Goal: Task Accomplishment & Management: Manage account settings

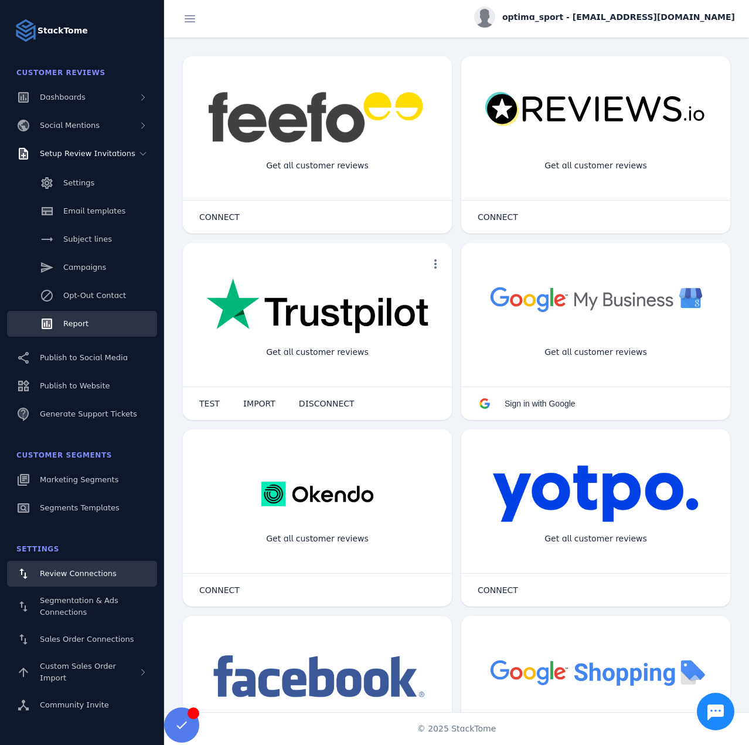
click at [74, 324] on span "Report" at bounding box center [75, 323] width 25 height 9
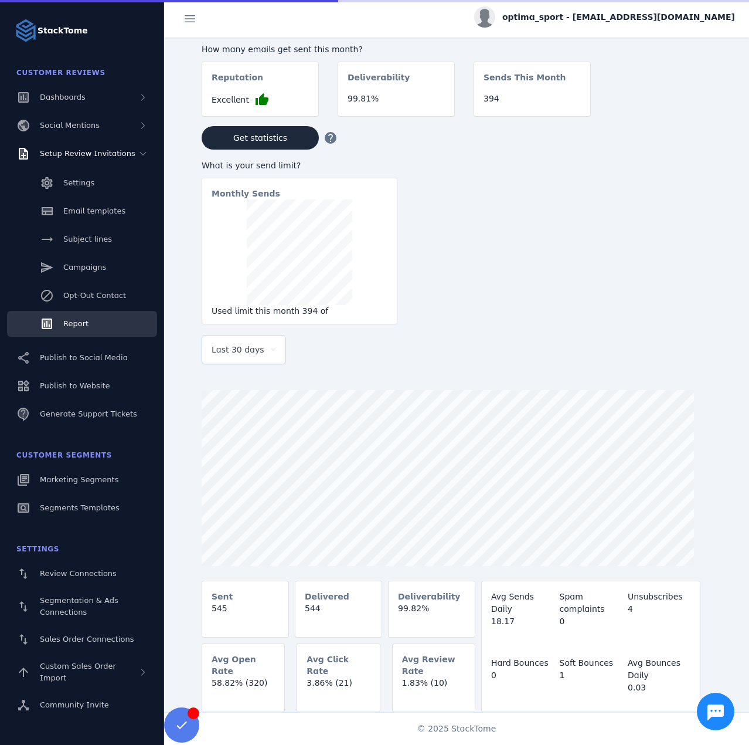
click at [247, 351] on span "Last 30 days" at bounding box center [238, 349] width 53 height 14
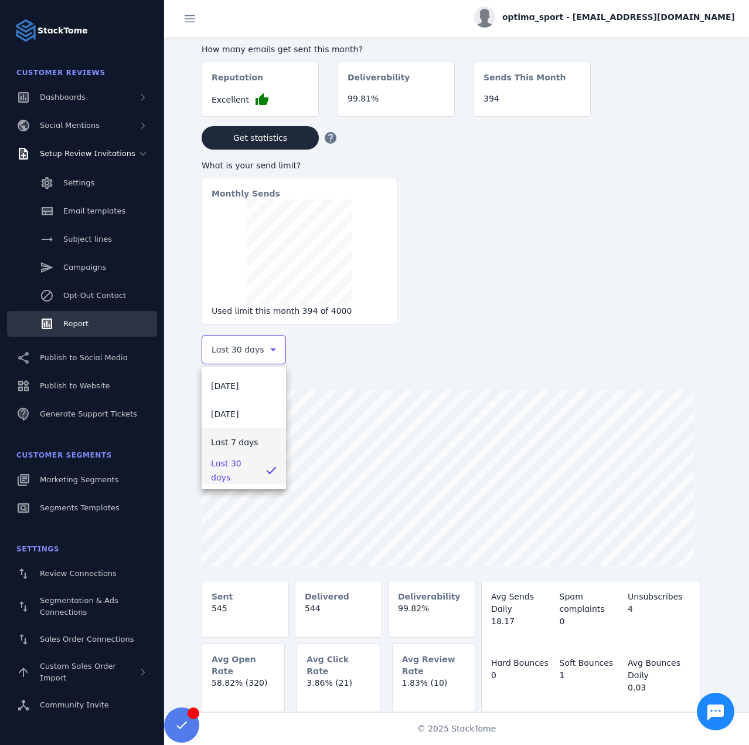
click at [245, 443] on span "Last 7 days" at bounding box center [234, 442] width 47 height 14
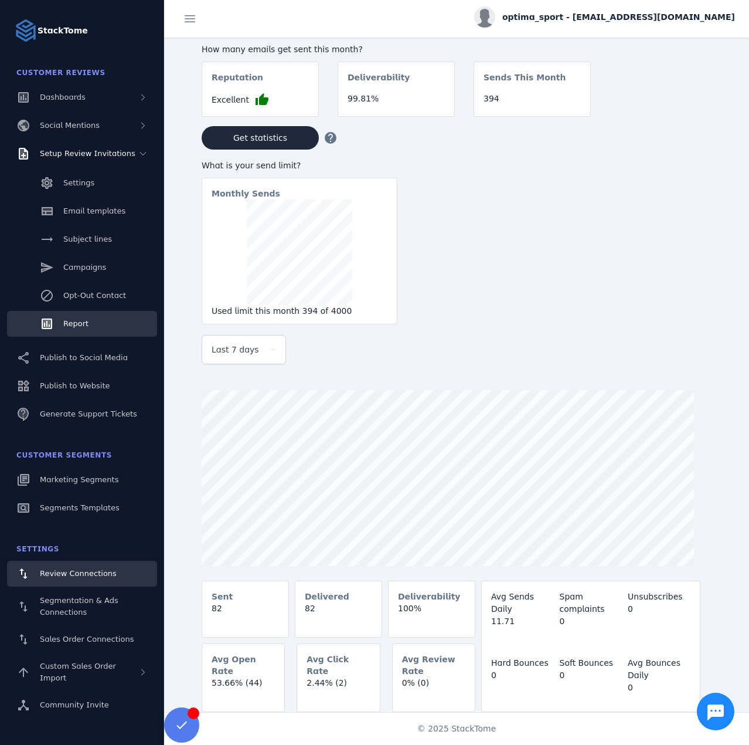
click at [81, 575] on span "Review Connections" at bounding box center [78, 573] width 77 height 9
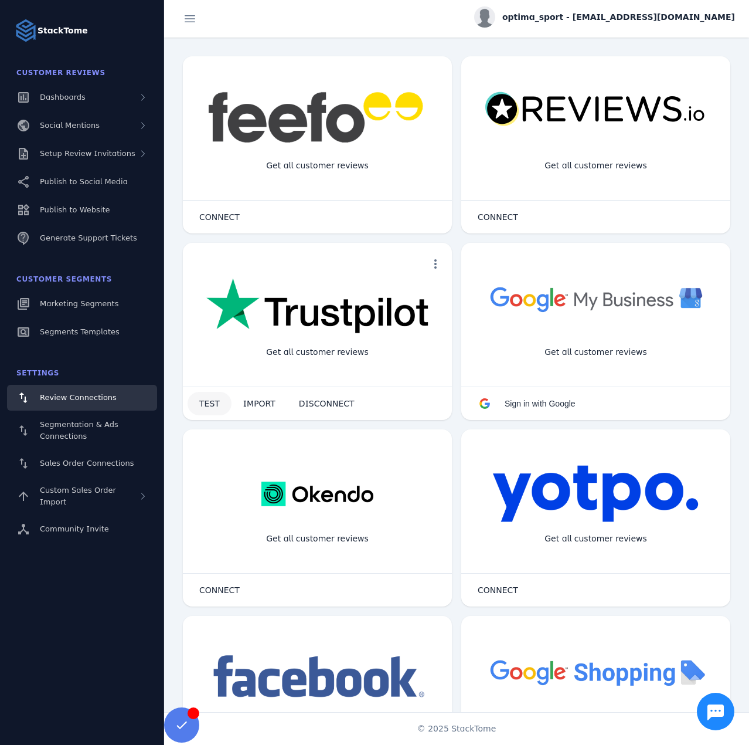
click at [210, 399] on span "TEST" at bounding box center [209, 403] width 21 height 8
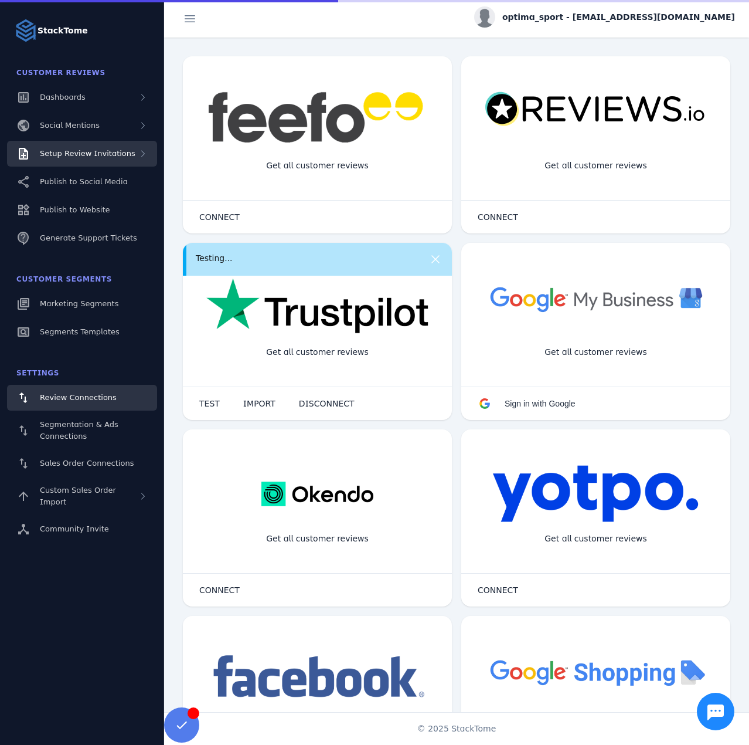
click at [99, 148] on div "Setup Review Invitations" at bounding box center [88, 154] width 96 height 12
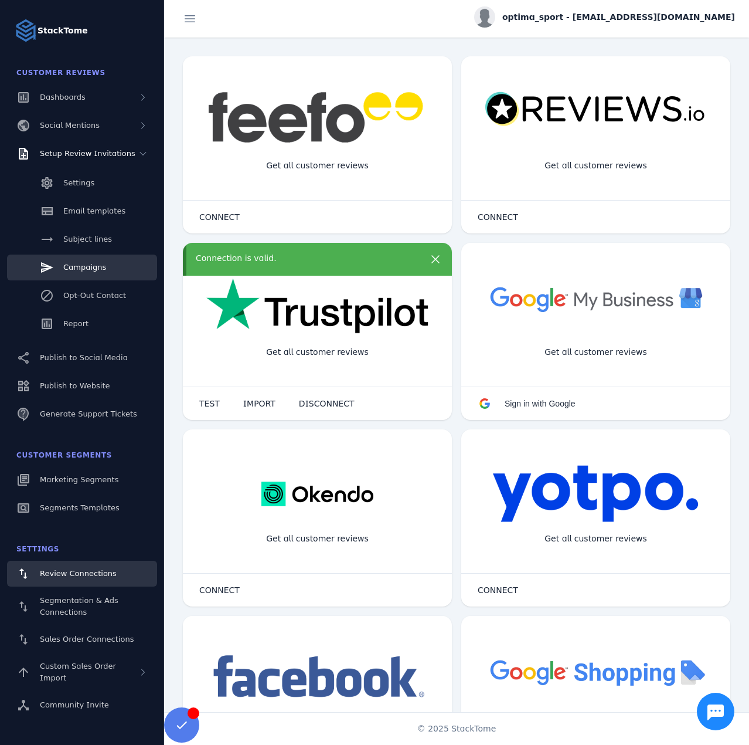
click at [85, 271] on span "Campaigns" at bounding box center [84, 267] width 43 height 9
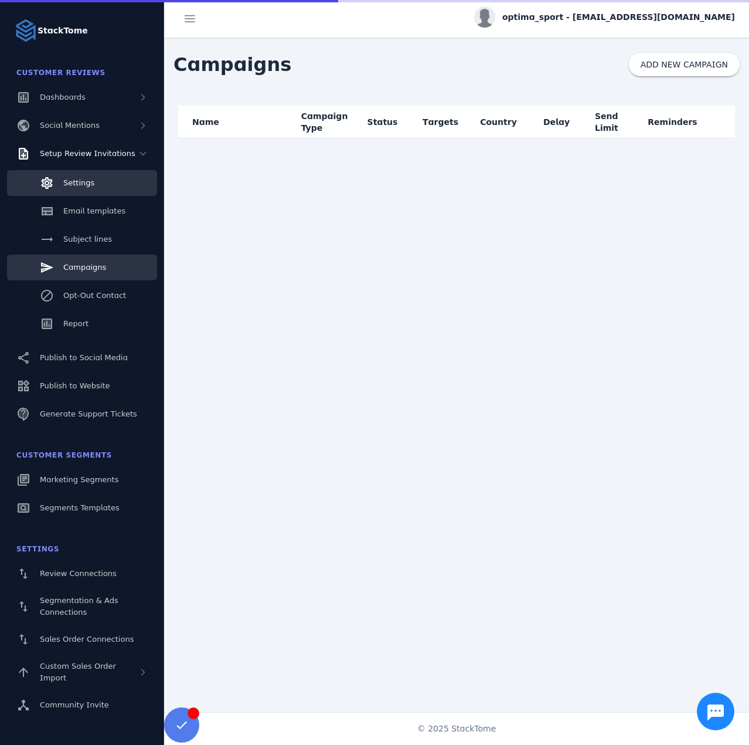
click at [95, 186] on link "Settings" at bounding box center [82, 183] width 150 height 26
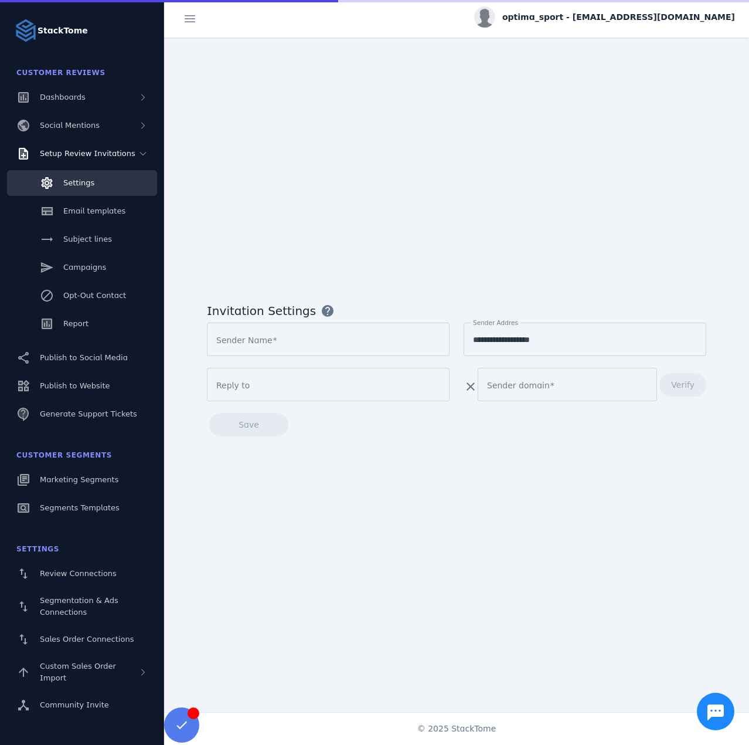
type input "**********"
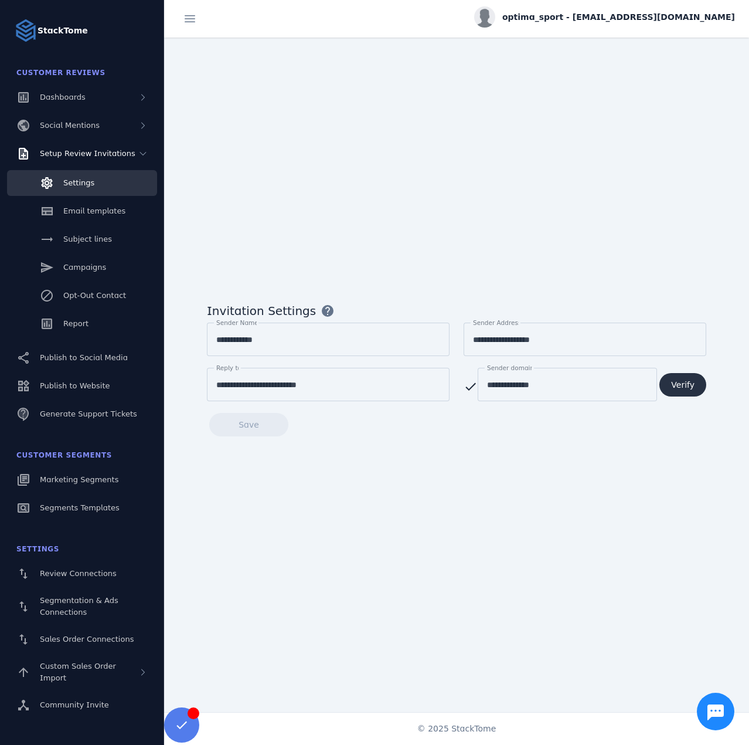
click at [696, 389] on span at bounding box center [683, 385] width 47 height 28
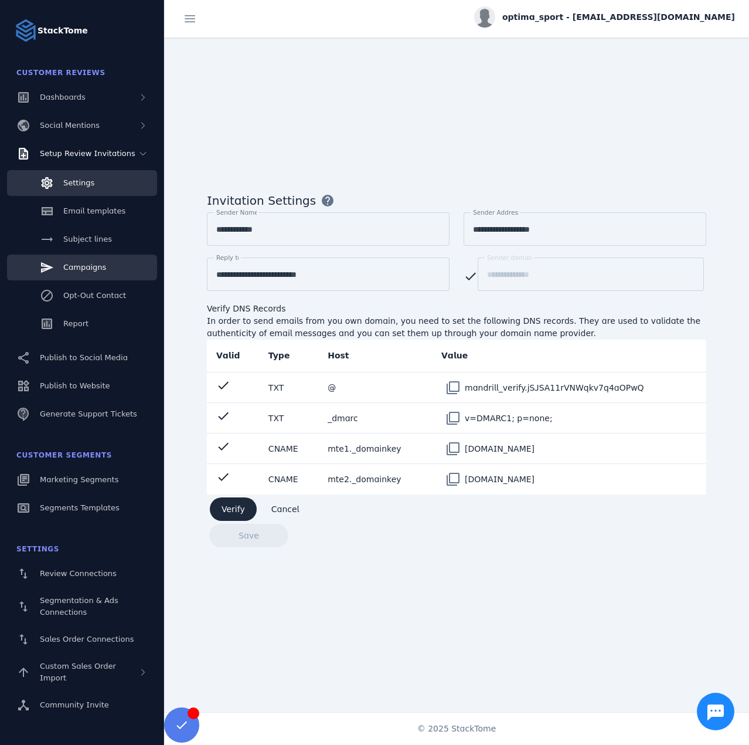
click at [94, 271] on span "Campaigns" at bounding box center [84, 267] width 43 height 9
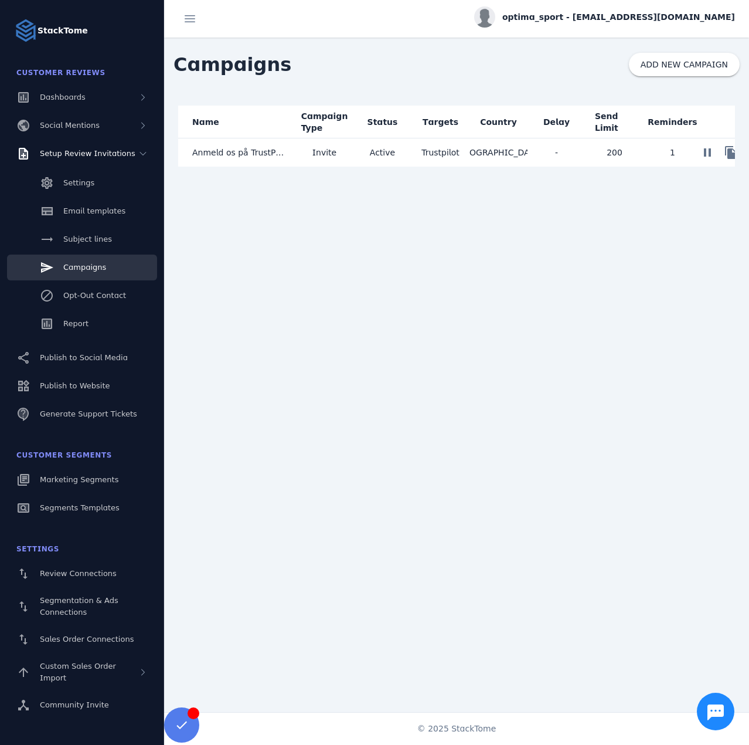
click at [322, 158] on span "Invite" at bounding box center [325, 152] width 24 height 14
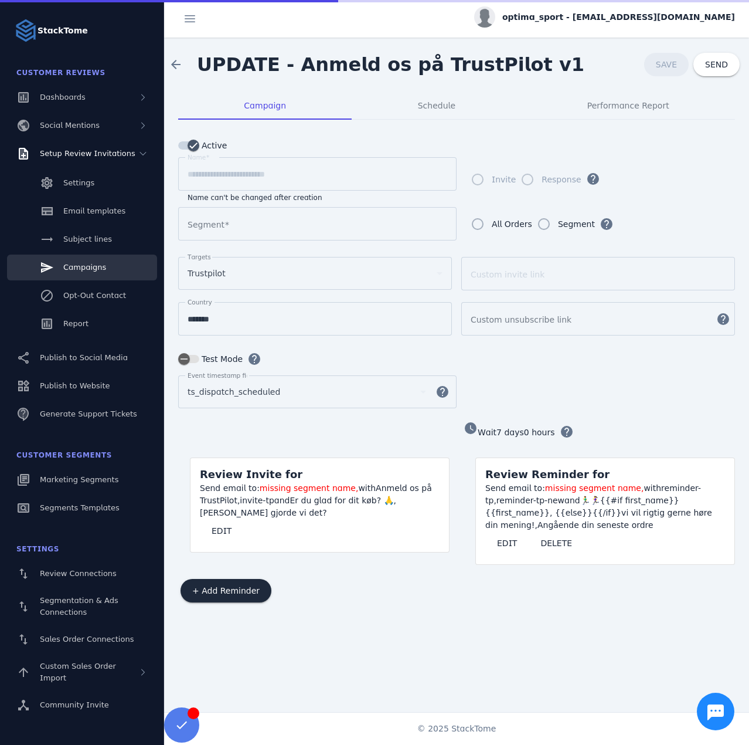
type input "**********"
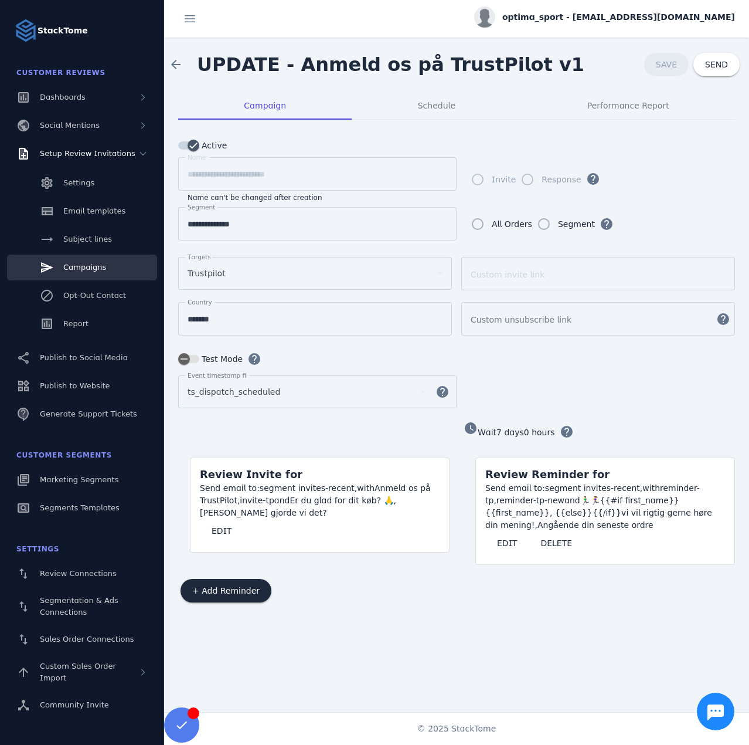
click at [640, 18] on span "optima_sport - [EMAIL_ADDRESS][DOMAIN_NAME]" at bounding box center [618, 17] width 233 height 12
click at [675, 108] on button "Sign out" at bounding box center [693, 113] width 84 height 28
